Goal: Find specific page/section: Find specific page/section

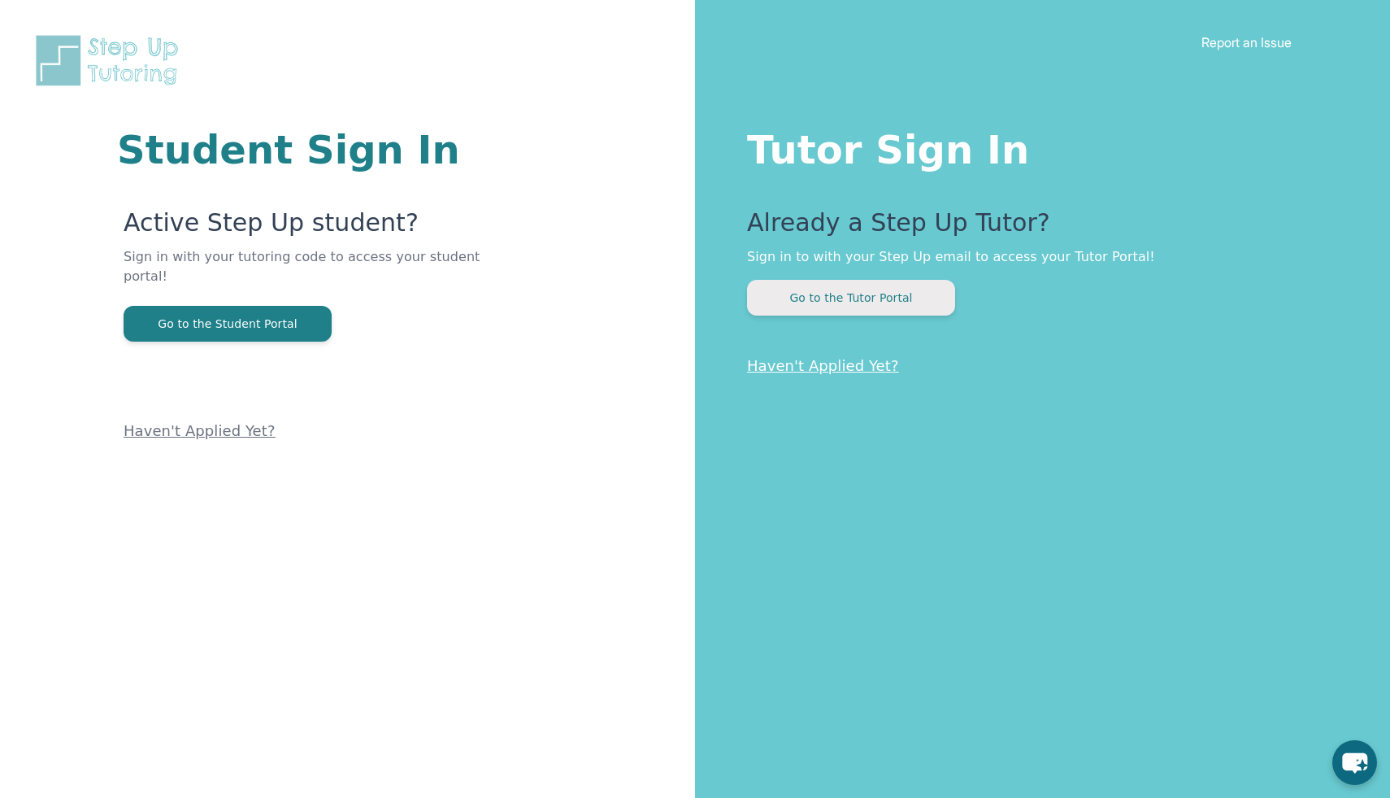
click at [865, 308] on button "Go to the Tutor Portal" at bounding box center [851, 298] width 208 height 36
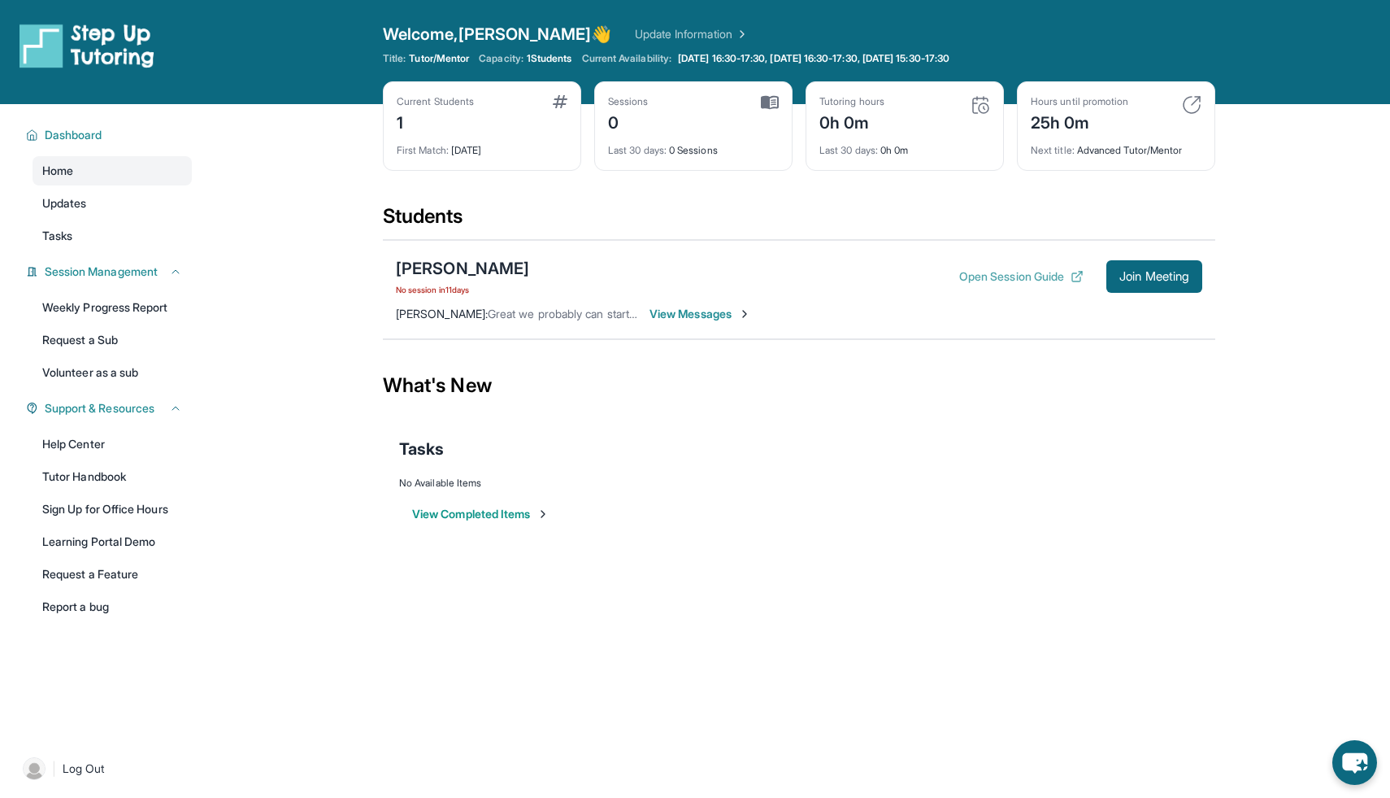
click at [966, 274] on button "Open Session Guide" at bounding box center [1021, 276] width 124 height 16
